Goal: Information Seeking & Learning: Learn about a topic

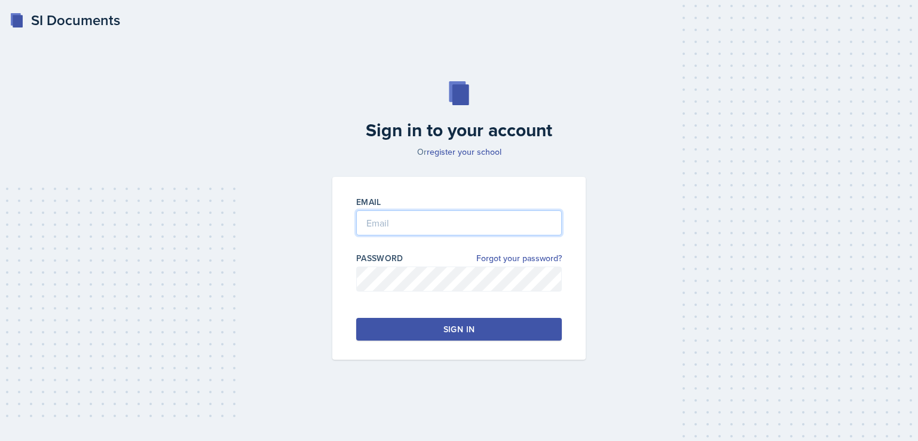
click at [429, 222] on input "email" at bounding box center [459, 222] width 206 height 25
type input "mwestra@students.kennesaw.edu"
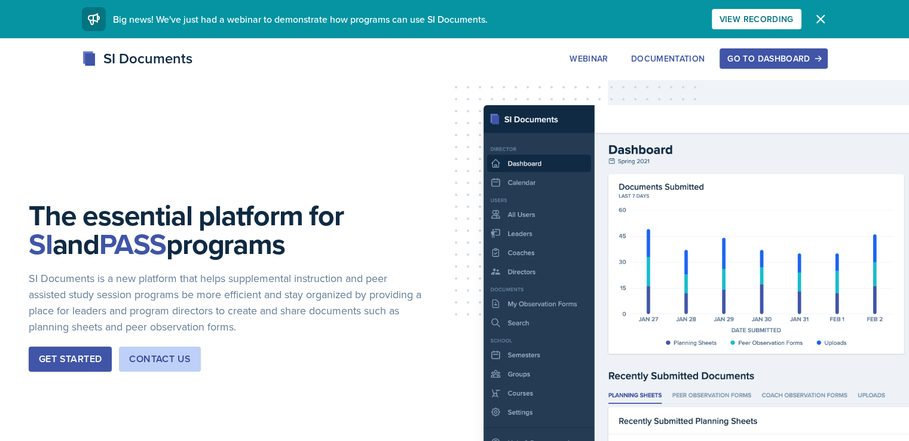
click at [819, 54] on div "Go to Dashboard" at bounding box center [773, 59] width 92 height 10
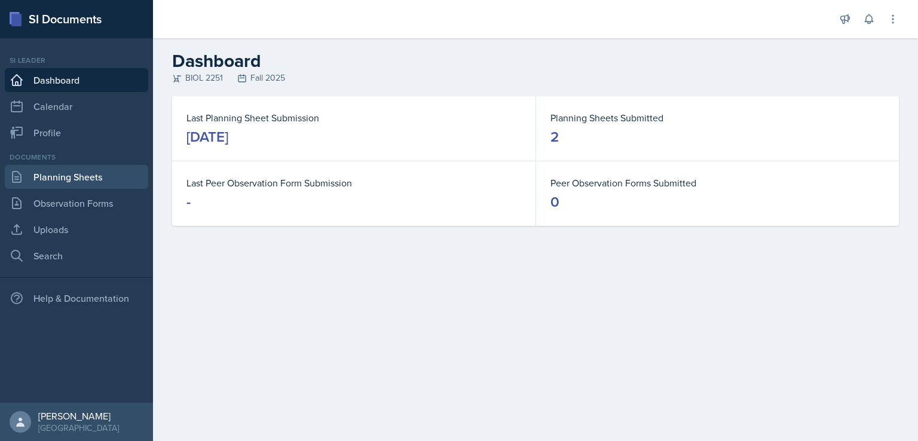
click at [114, 173] on link "Planning Sheets" at bounding box center [76, 177] width 143 height 24
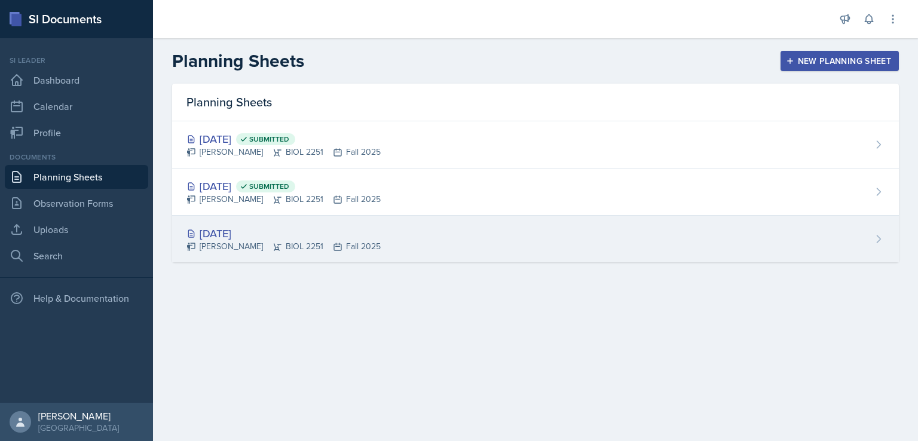
click at [237, 237] on div "[DATE]" at bounding box center [283, 233] width 194 height 16
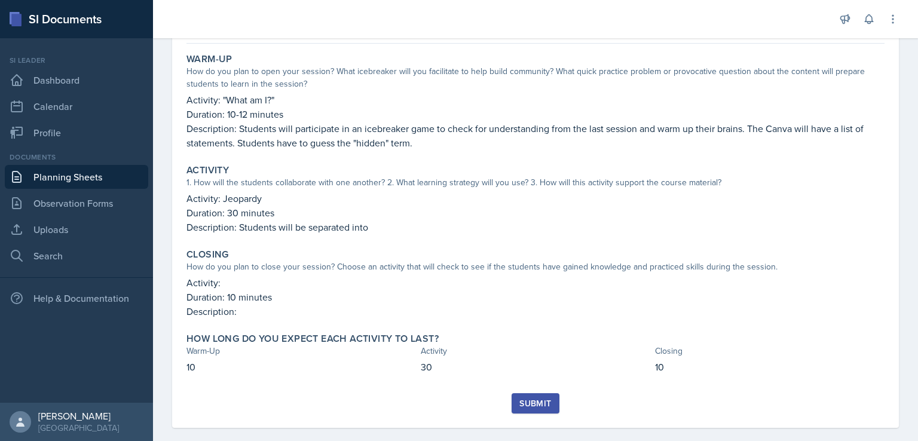
scroll to position [118, 0]
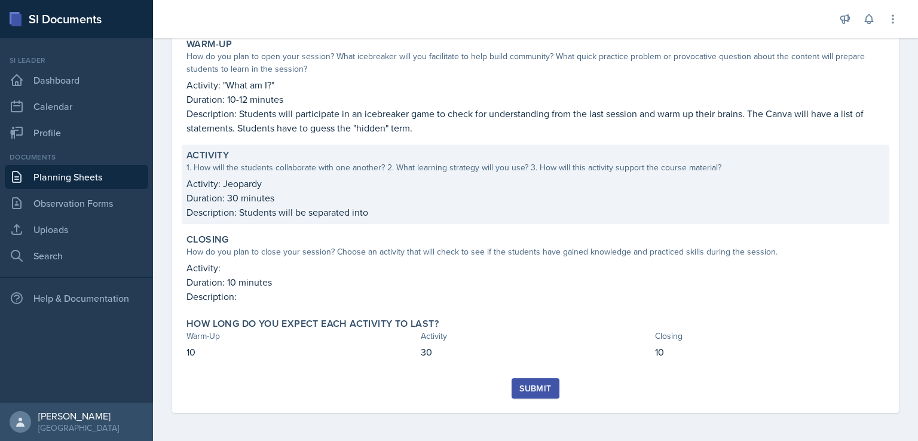
click at [260, 180] on p "Activity: Jeopardy" at bounding box center [535, 183] width 698 height 14
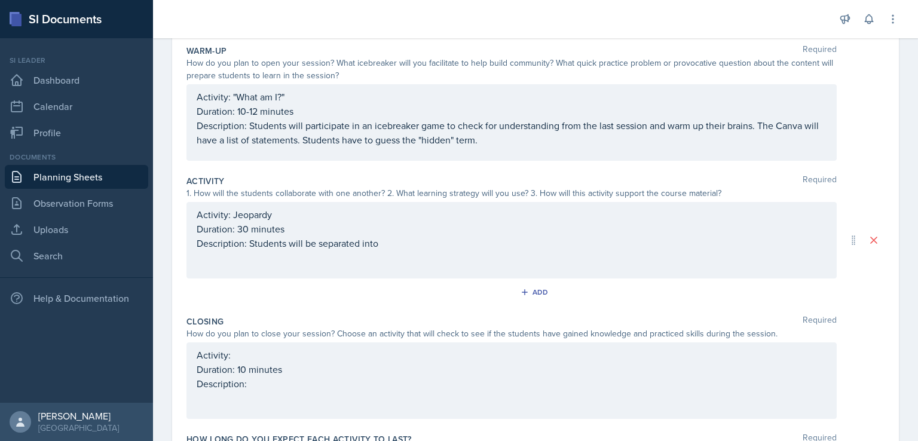
click at [270, 214] on div "Activity: Jeopardy Duration: 30 minutes Description: Students will be separated…" at bounding box center [511, 240] width 650 height 76
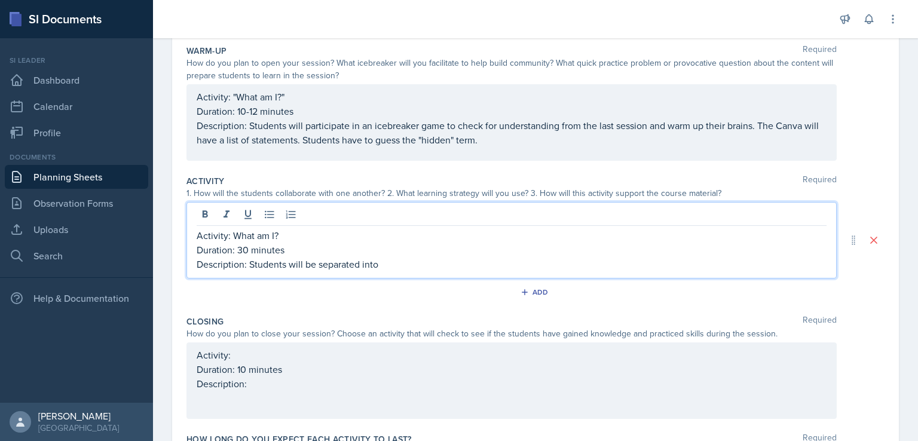
click at [251, 125] on div "Activity: "What am I?" Duration: 10-12 minutes Description: Students will parti…" at bounding box center [512, 118] width 630 height 57
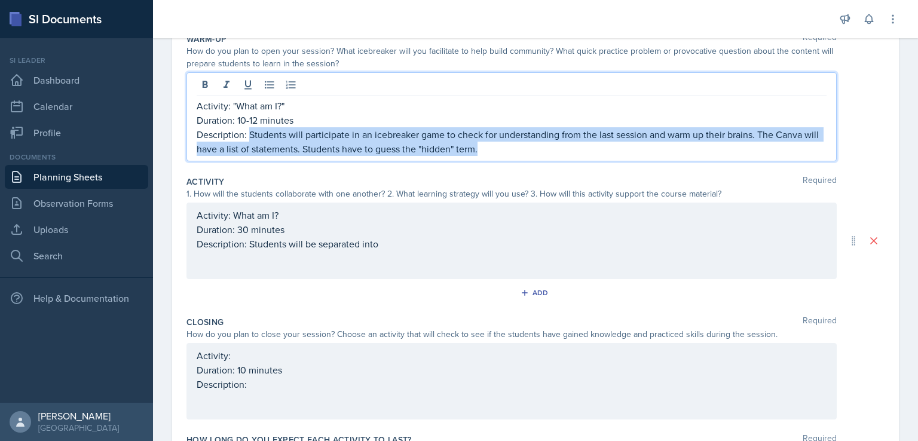
drag, startPoint x: 250, startPoint y: 131, endPoint x: 516, endPoint y: 143, distance: 266.7
click at [516, 143] on p "Description: Students will participate in an icebreaker game to check for under…" at bounding box center [512, 141] width 630 height 29
copy p "Students will participate in an icebreaker game to check for understanding from…"
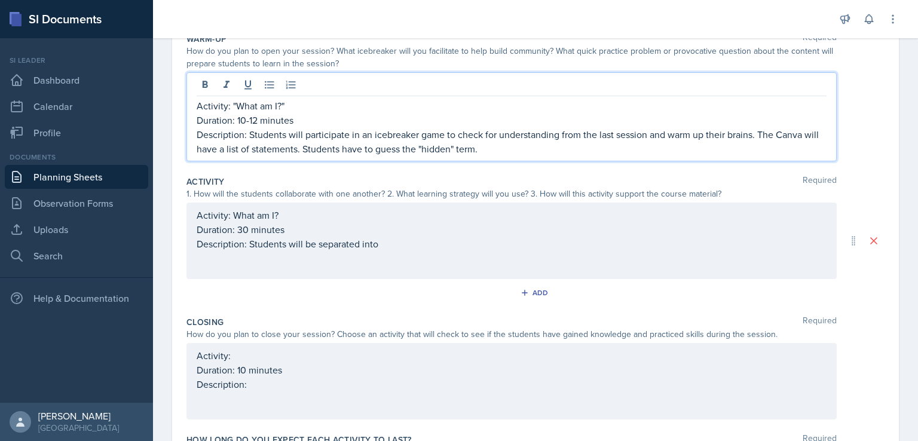
click at [395, 252] on div "Activity: What am I? Duration: 30 minutes Description: Students will be separat…" at bounding box center [511, 241] width 650 height 76
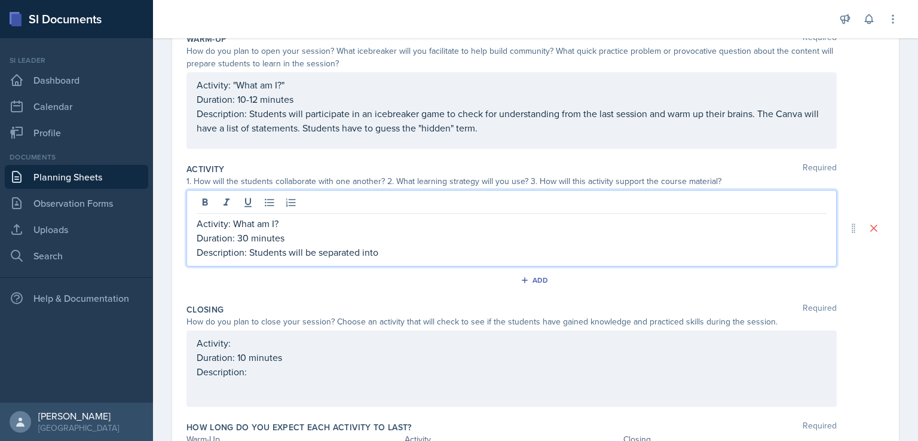
scroll to position [151, 0]
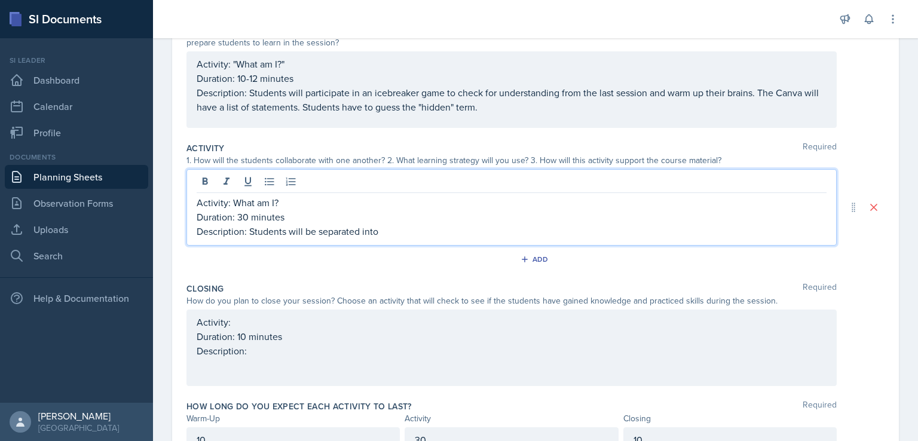
click at [387, 231] on p "Description: Students will be separated into" at bounding box center [512, 231] width 630 height 14
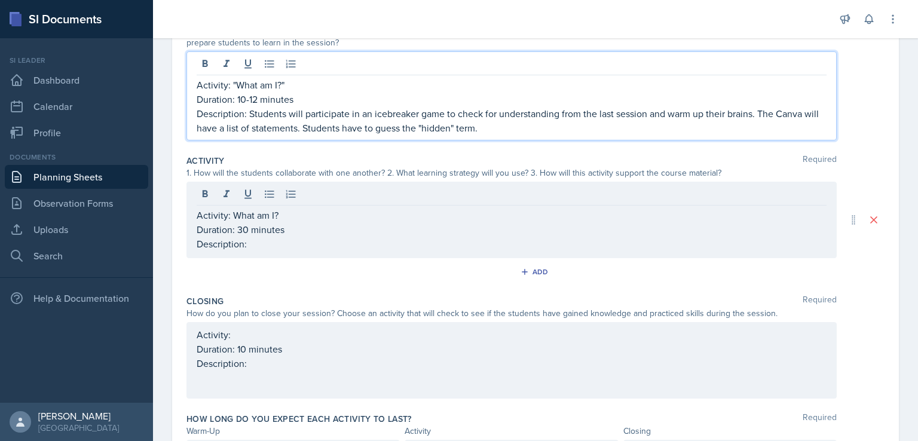
scroll to position [162, 0]
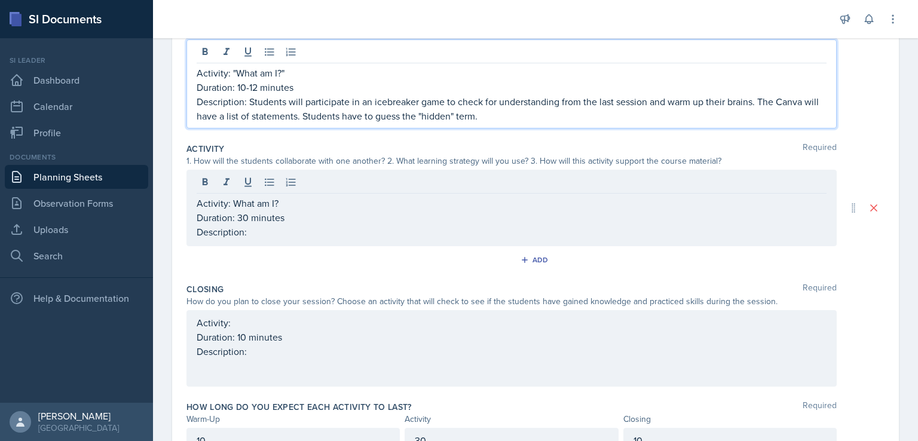
click at [557, 111] on p "Description: Students will participate in an icebreaker game to check for under…" at bounding box center [512, 108] width 630 height 29
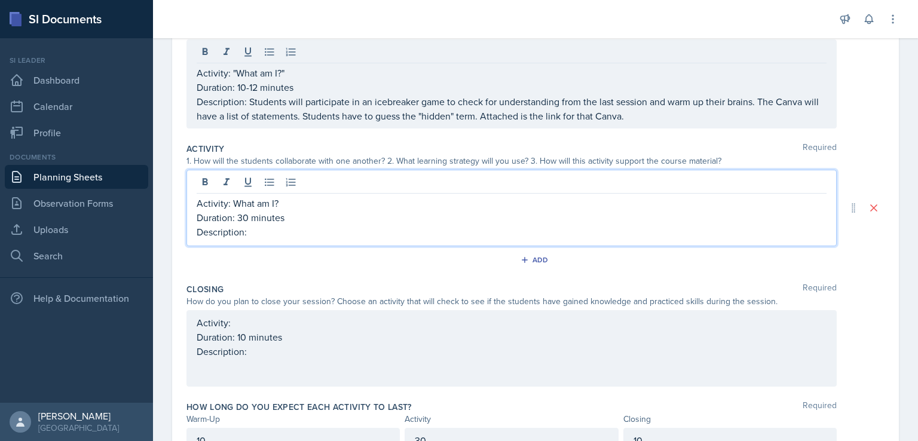
click at [298, 175] on div "Activity: What am I? Duration: 30 minutes Description:" at bounding box center [511, 208] width 650 height 76
